Goal: Entertainment & Leisure: Consume media (video, audio)

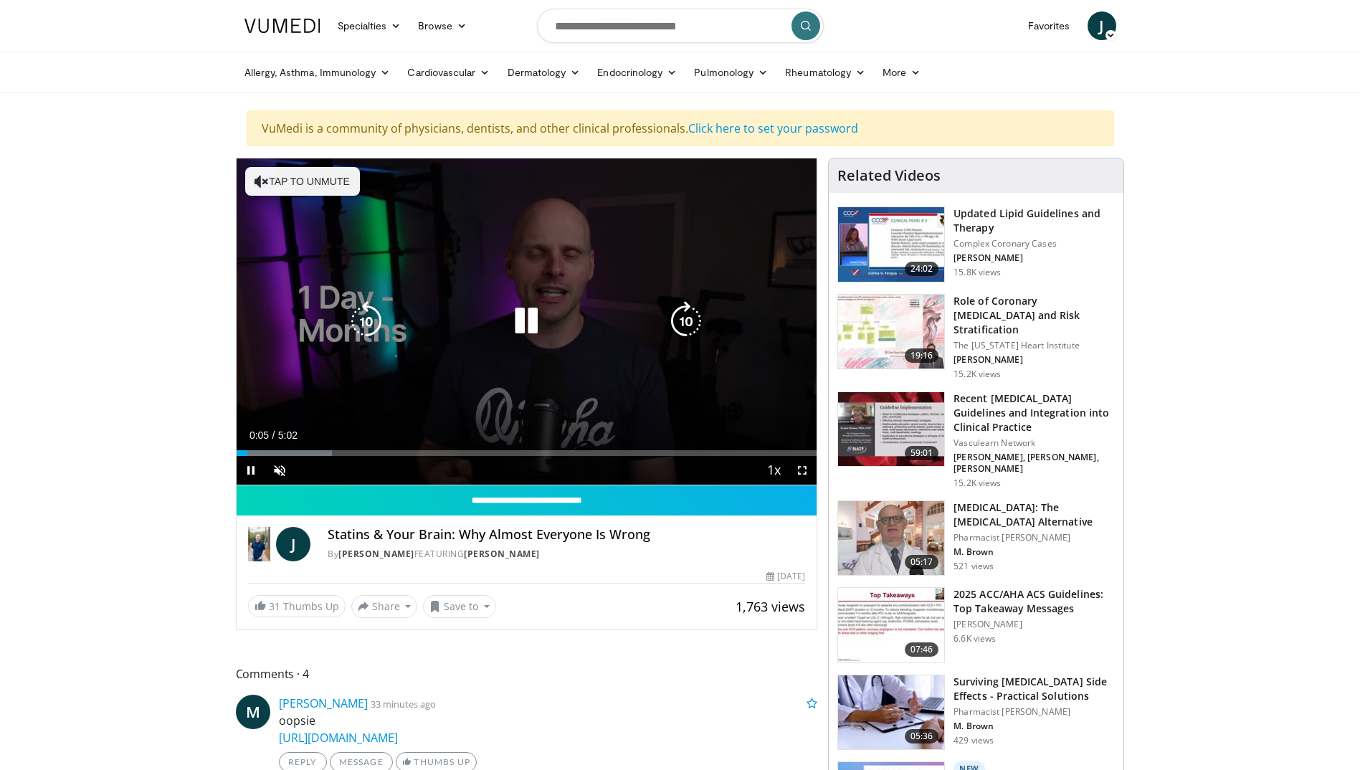
click at [488, 326] on div "Video Player" at bounding box center [526, 321] width 349 height 29
click at [294, 174] on button "Tap to unmute" at bounding box center [302, 181] width 115 height 29
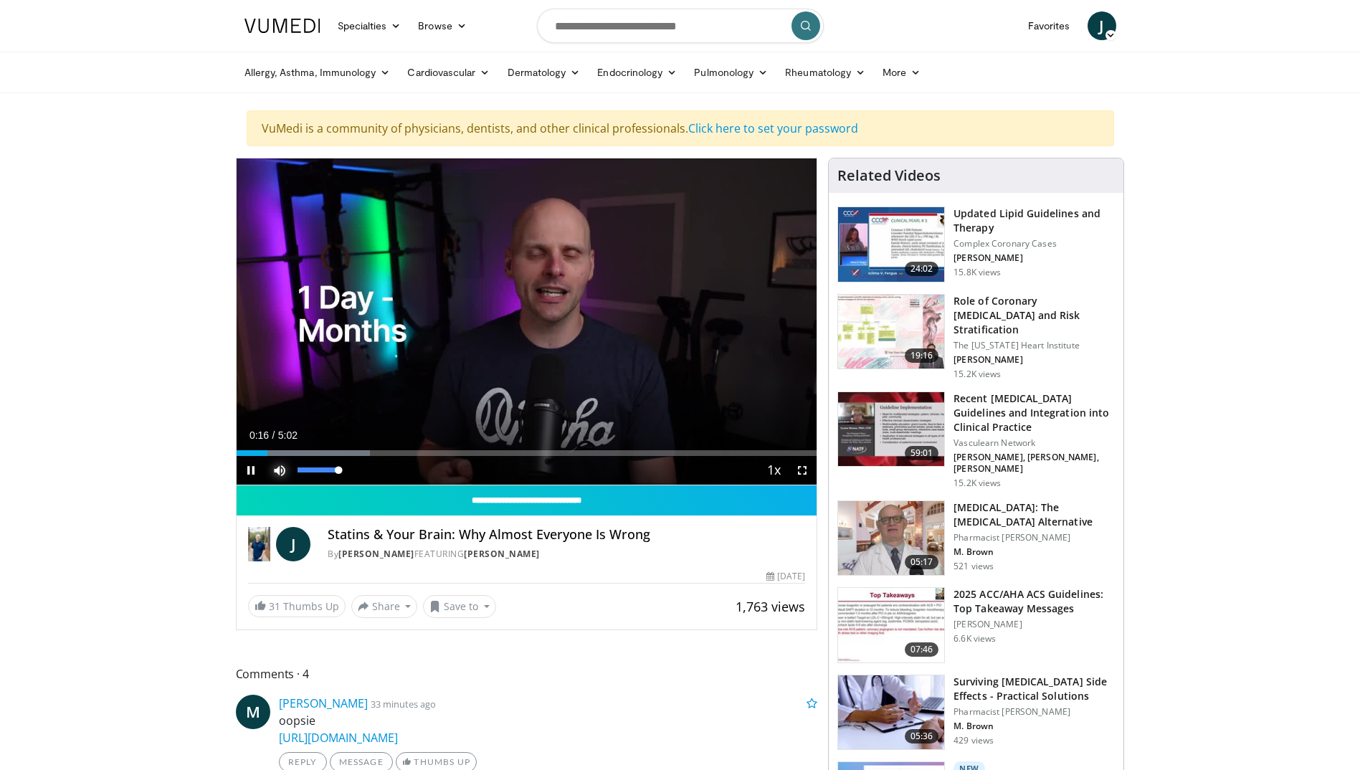
click at [284, 464] on span "Video Player" at bounding box center [279, 470] width 29 height 29
click at [288, 467] on span "Video Player" at bounding box center [279, 470] width 29 height 29
drag, startPoint x: 337, startPoint y: 471, endPoint x: 323, endPoint y: 470, distance: 13.7
click at [323, 470] on video-js "**********" at bounding box center [527, 321] width 581 height 327
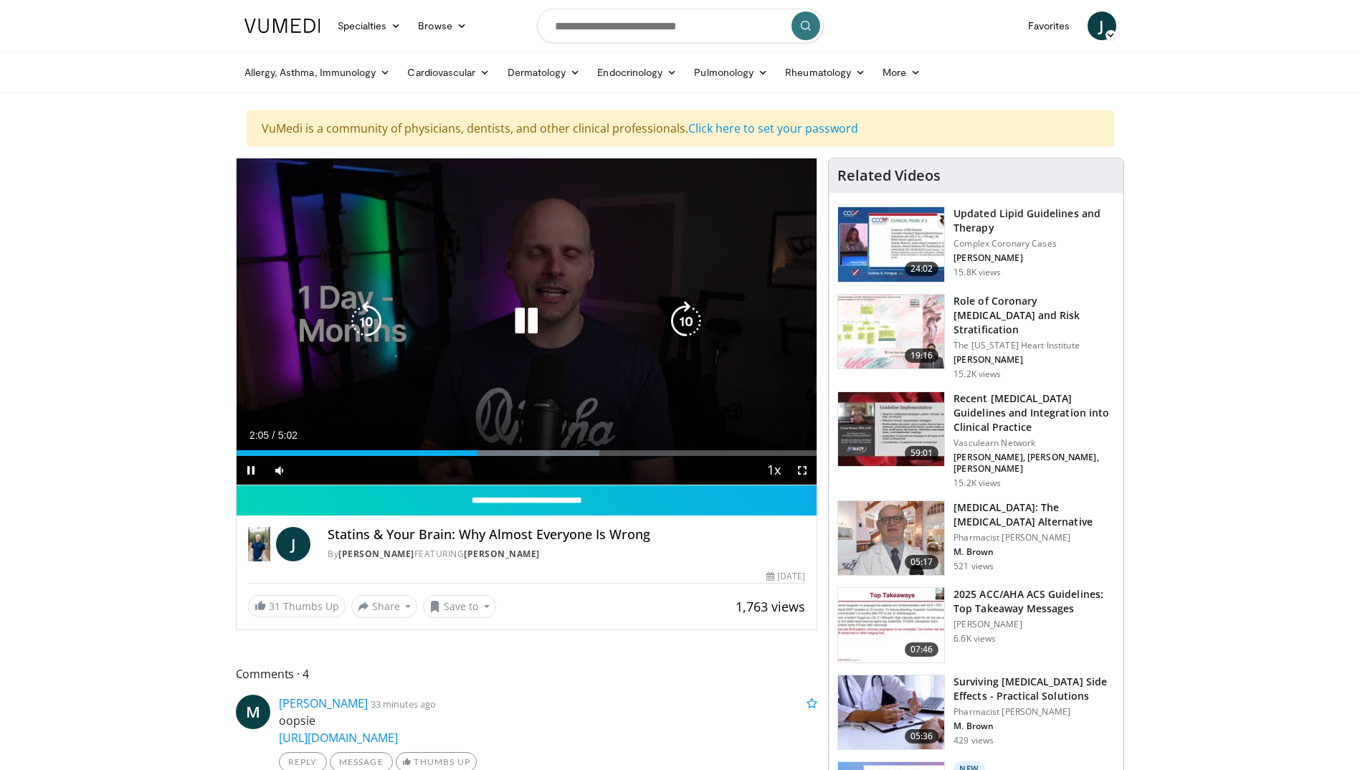
click at [519, 319] on icon "Video Player" at bounding box center [526, 321] width 40 height 40
click at [520, 313] on icon "Video Player" at bounding box center [526, 321] width 40 height 40
